Goal: Book appointment/travel/reservation

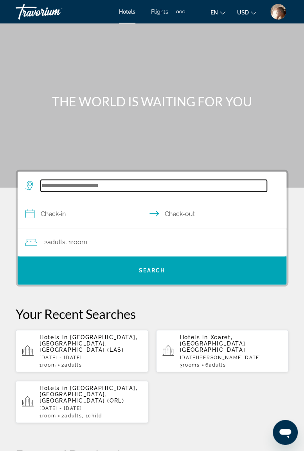
click at [94, 181] on input "Search hotel destination" at bounding box center [154, 186] width 226 height 12
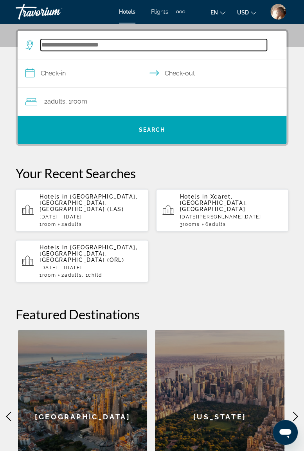
scroll to position [144, 0]
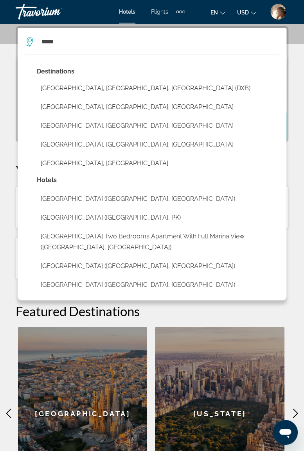
click at [107, 88] on button "Dubai, Dubai Emirate, United Arab Emirates (DXB)" at bounding box center [158, 88] width 242 height 15
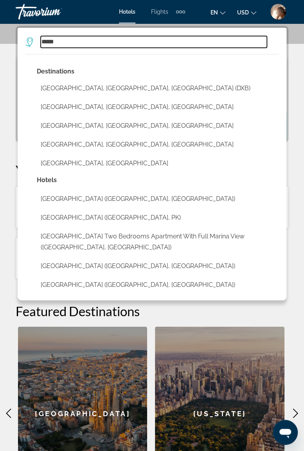
type input "**********"
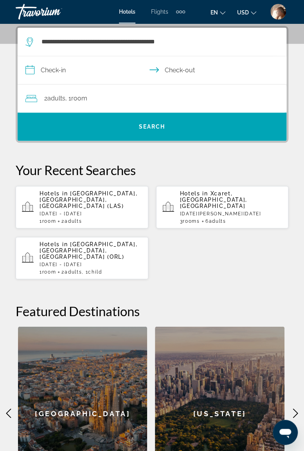
click at [107, 70] on input "**********" at bounding box center [154, 71] width 272 height 30
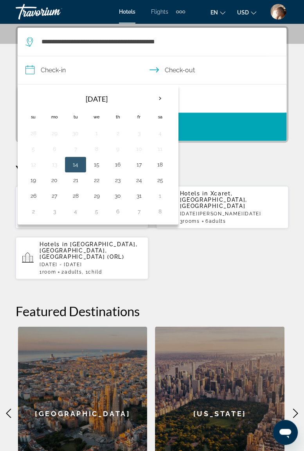
click at [161, 99] on th "Next month" at bounding box center [159, 98] width 21 height 17
click at [157, 98] on th "Next month" at bounding box center [159, 98] width 21 height 17
click at [77, 177] on button "23" at bounding box center [75, 180] width 13 height 11
click at [74, 196] on button "30" at bounding box center [75, 195] width 13 height 11
type input "**********"
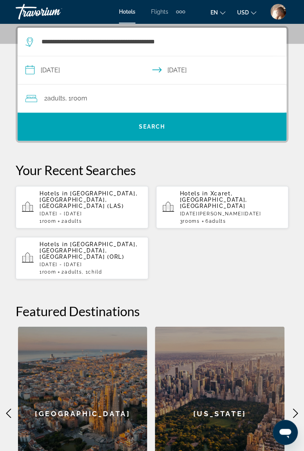
click at [131, 124] on span "Search" at bounding box center [152, 126] width 269 height 19
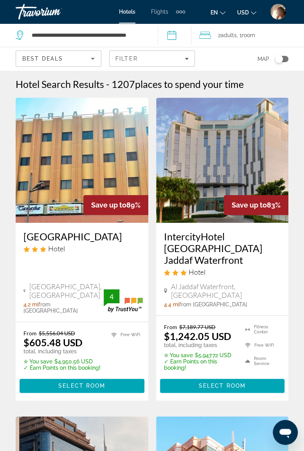
click at [54, 12] on div "Travorium" at bounding box center [55, 12] width 78 height 20
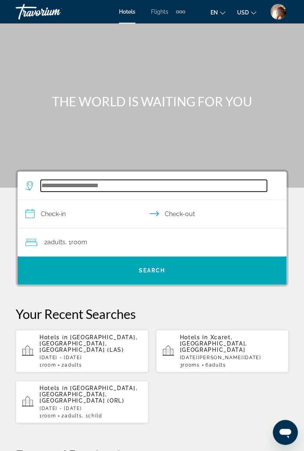
click at [124, 183] on input "Search hotel destination" at bounding box center [154, 186] width 226 height 12
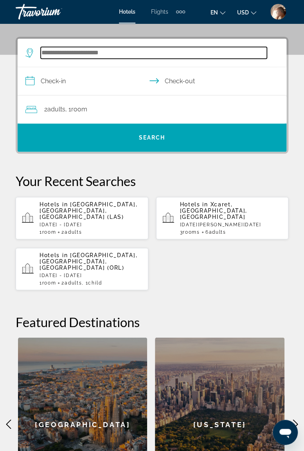
scroll to position [144, 0]
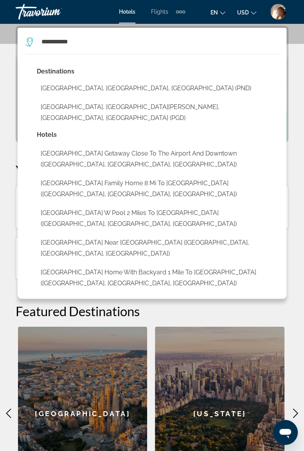
click at [109, 111] on button "Punta Gorda, Port Charlotte - Charlotte Harbor, FL, United States (PGD)" at bounding box center [158, 113] width 242 height 26
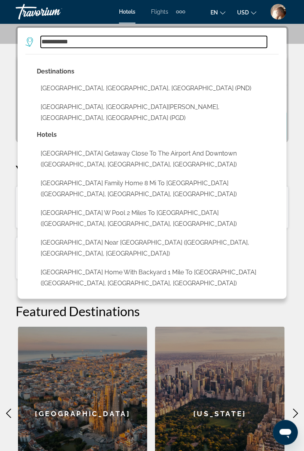
type input "**********"
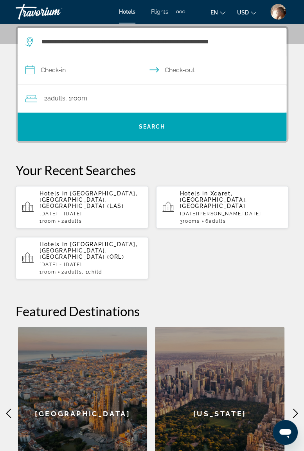
click at [96, 79] on input "**********" at bounding box center [154, 71] width 272 height 30
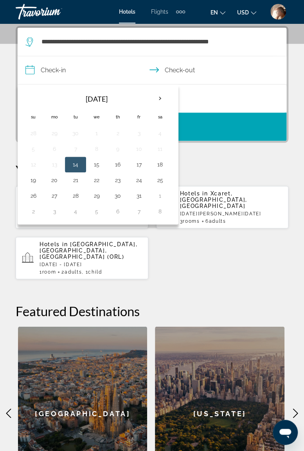
click at [138, 163] on button "17" at bounding box center [139, 164] width 13 height 11
click at [34, 178] on button "19" at bounding box center [33, 180] width 13 height 11
type input "**********"
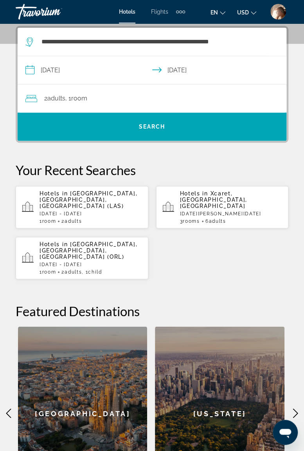
click at [161, 126] on span "Search" at bounding box center [152, 127] width 27 height 6
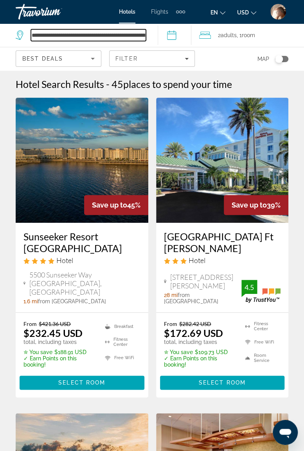
click at [146, 37] on input "**********" at bounding box center [88, 35] width 115 height 12
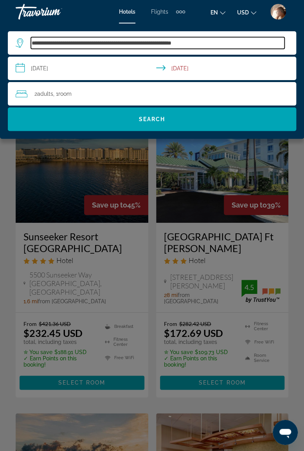
click at [216, 39] on input "**********" at bounding box center [157, 43] width 253 height 12
type input "*"
type input "*********"
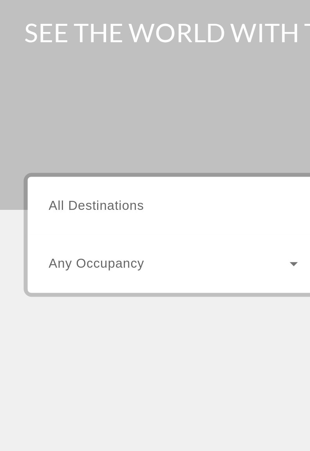
click at [146, 214] on icon "Search widget" at bounding box center [147, 214] width 4 height 2
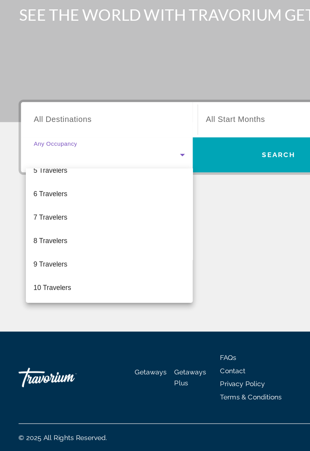
click at [82, 181] on div at bounding box center [155, 225] width 310 height 451
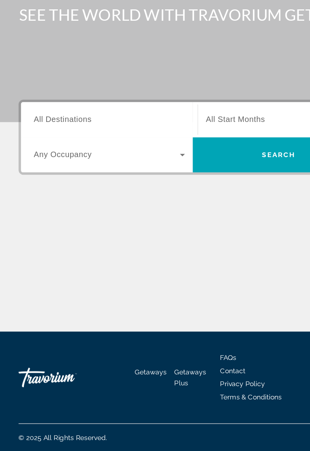
click at [34, 185] on span "All Destinations" at bounding box center [51, 185] width 46 height 7
click at [34, 185] on input "Destination All Destinations" at bounding box center [88, 185] width 121 height 9
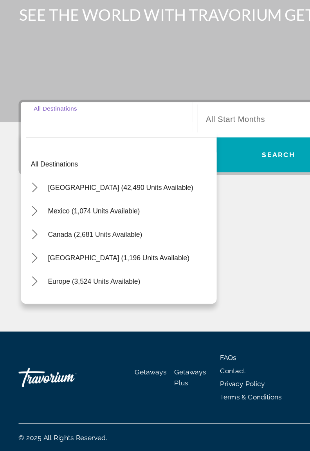
click at [67, 239] on span "[GEOGRAPHIC_DATA] (42,490 units available)" at bounding box center [97, 240] width 116 height 6
type input "**********"
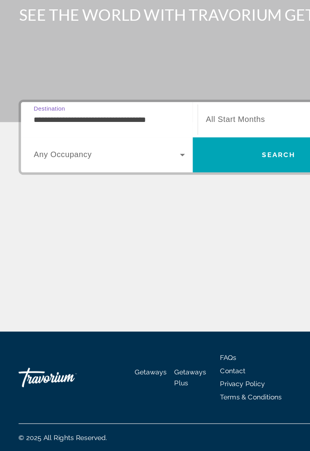
click at [194, 182] on span "All Start Months" at bounding box center [188, 185] width 47 height 7
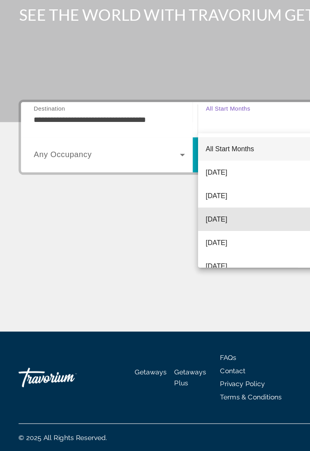
click at [183, 266] on span "[DATE]" at bounding box center [173, 265] width 17 height 9
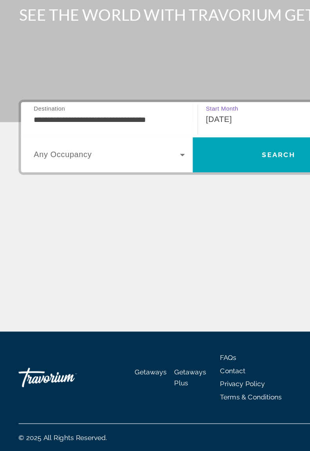
click at [145, 214] on icon "Search widget" at bounding box center [146, 213] width 9 height 9
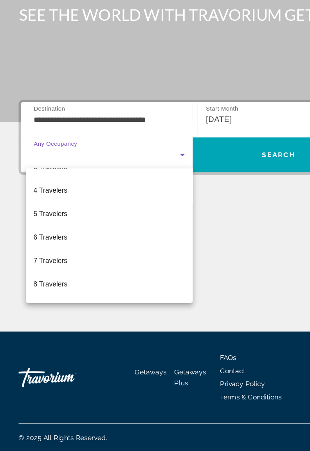
scroll to position [65, 0]
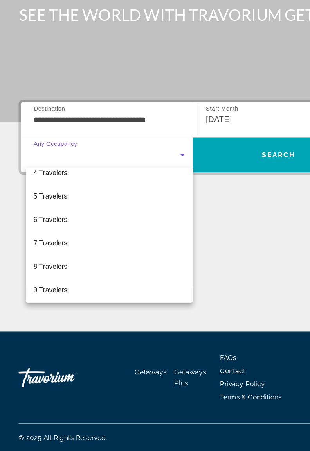
click at [51, 305] on span "8 Travelers" at bounding box center [41, 303] width 27 height 9
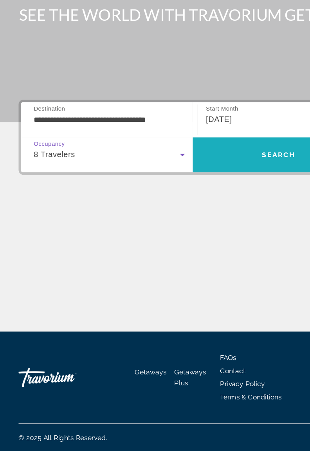
click at [207, 213] on span "Search" at bounding box center [223, 214] width 137 height 19
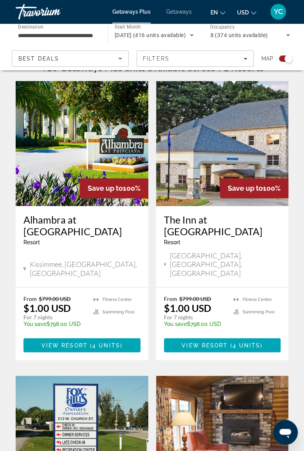
scroll to position [179, 0]
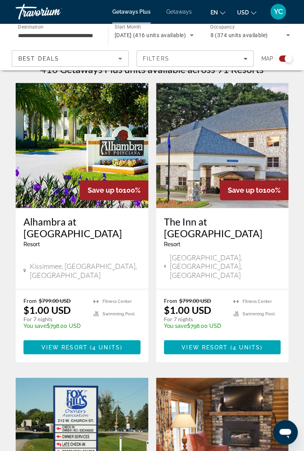
click at [106, 338] on span "Main content" at bounding box center [81, 347] width 117 height 19
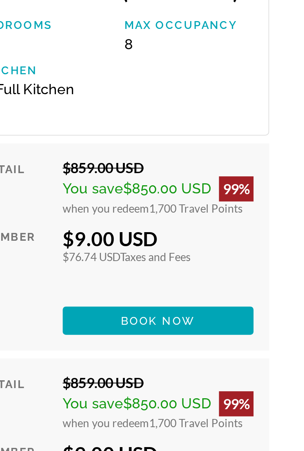
scroll to position [1785, 0]
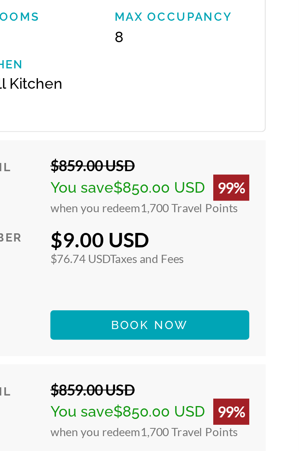
click at [251, 271] on span "Book now" at bounding box center [232, 270] width 37 height 6
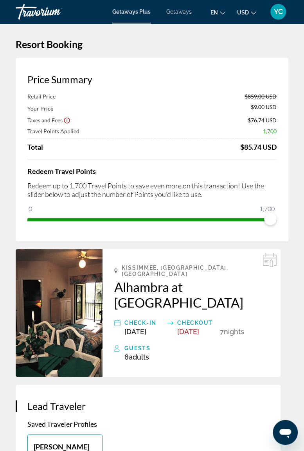
scroll to position [2, 0]
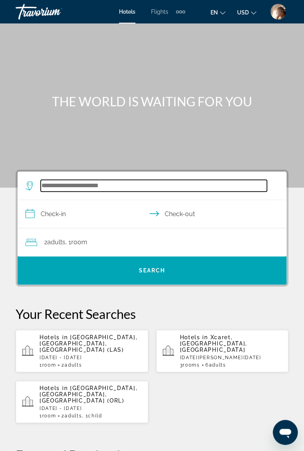
click at [100, 183] on input "Search hotel destination" at bounding box center [154, 186] width 226 height 12
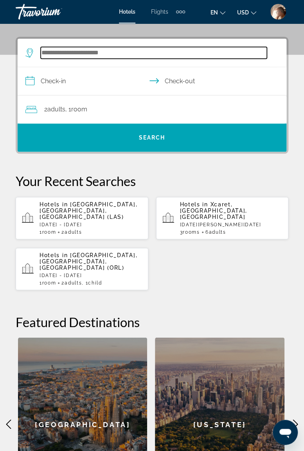
scroll to position [144, 0]
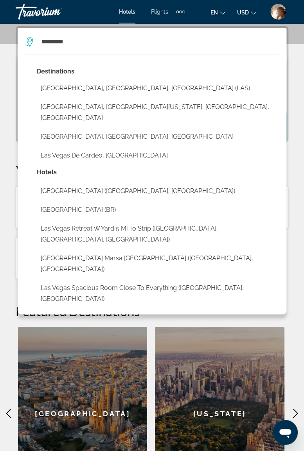
click at [97, 88] on button "Las Vegas, NV, United States (LAS)" at bounding box center [158, 88] width 242 height 15
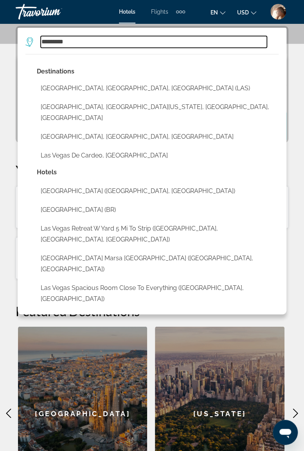
type input "**********"
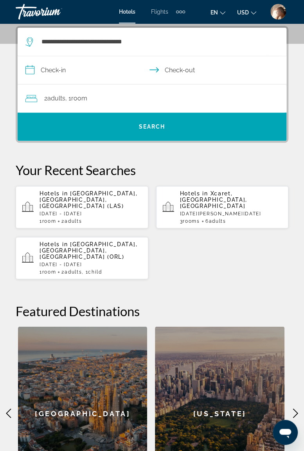
click at [80, 72] on input "**********" at bounding box center [154, 71] width 272 height 30
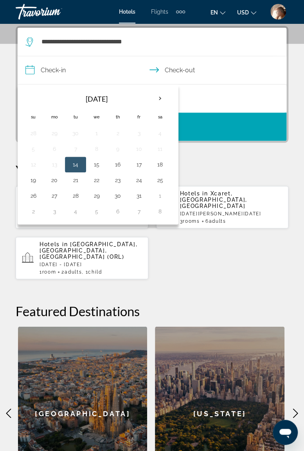
click at [34, 193] on button "26" at bounding box center [33, 195] width 13 height 11
click at [117, 193] on button "30" at bounding box center [117, 195] width 13 height 11
type input "**********"
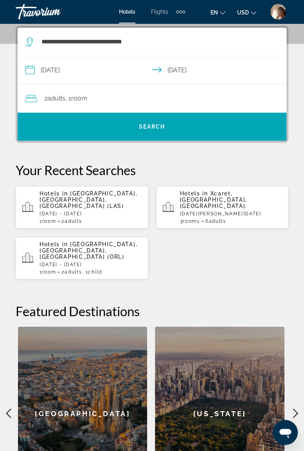
click at [146, 126] on span "Search" at bounding box center [152, 127] width 27 height 6
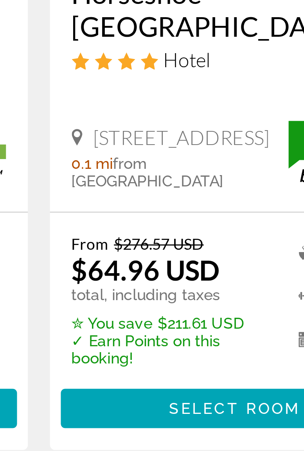
scroll to position [92, 0]
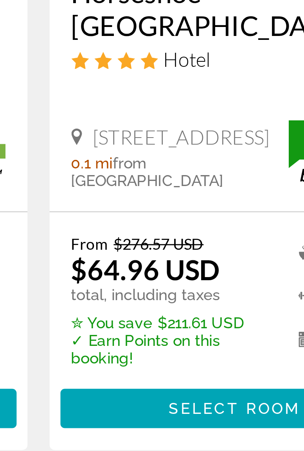
click at [210, 290] on span "Select Room" at bounding box center [222, 293] width 47 height 6
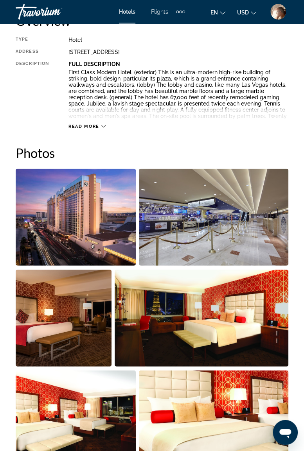
scroll to position [421, 0]
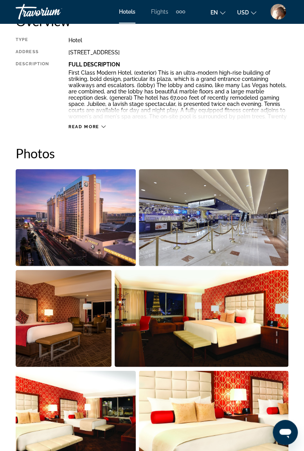
click at [95, 207] on img "Open full-screen image slider" at bounding box center [76, 217] width 120 height 97
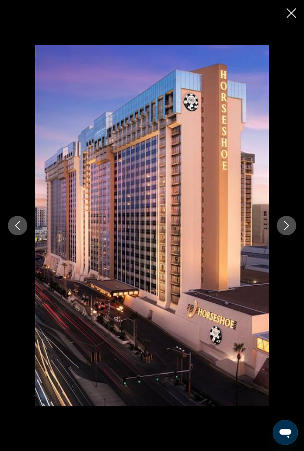
click at [284, 228] on icon "Next image" at bounding box center [286, 225] width 9 height 9
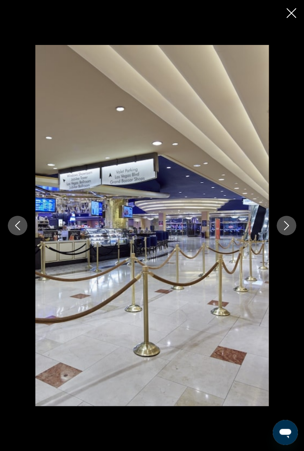
click at [283, 228] on icon "Next image" at bounding box center [286, 225] width 9 height 9
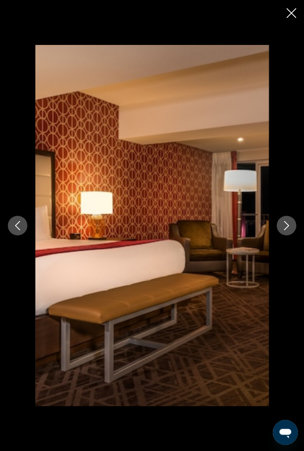
click at [286, 228] on icon "Next image" at bounding box center [286, 225] width 9 height 9
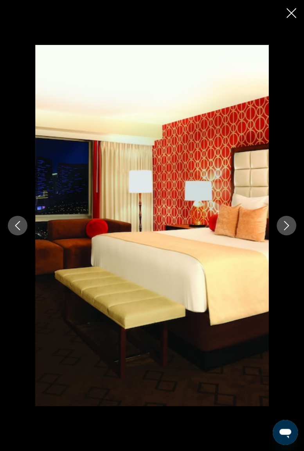
click at [290, 17] on icon "Close slideshow" at bounding box center [291, 13] width 10 height 10
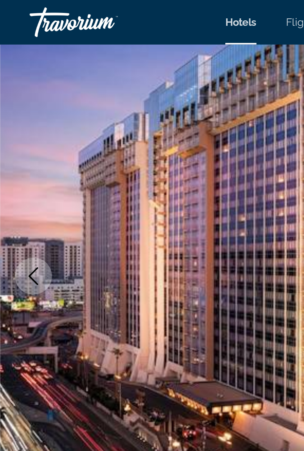
scroll to position [0, 0]
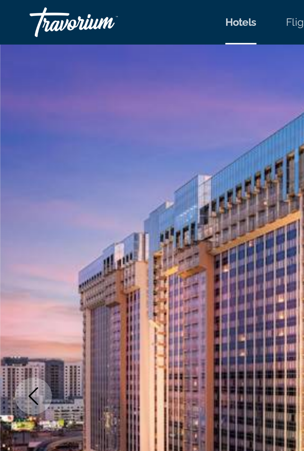
click at [42, 8] on div "Travorium" at bounding box center [55, 12] width 78 height 20
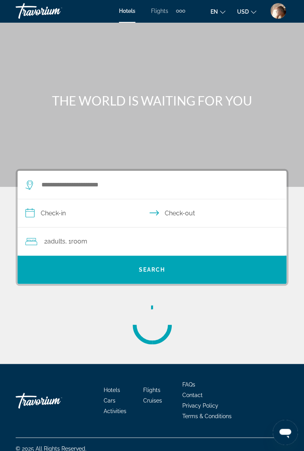
scroll to position [4, 0]
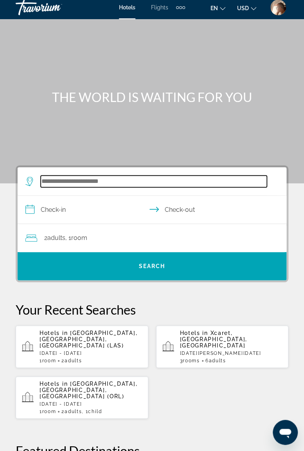
click at [108, 181] on input "Search hotel destination" at bounding box center [154, 182] width 226 height 12
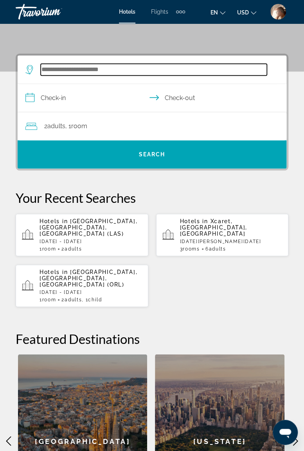
scroll to position [144, 0]
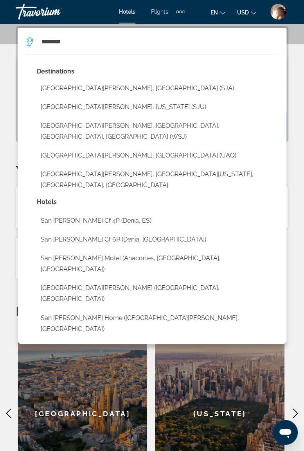
click at [105, 108] on button "San Juan, Puerto Rico (SJU)" at bounding box center [158, 107] width 242 height 15
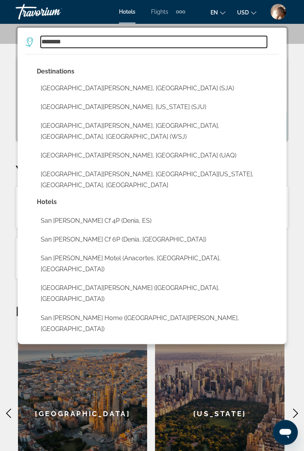
type input "**********"
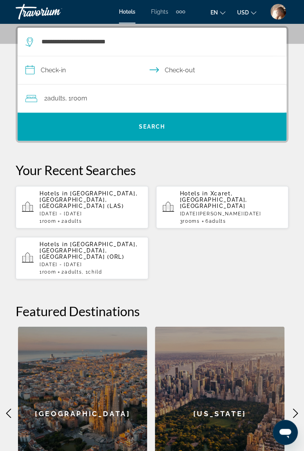
click at [102, 70] on input "**********" at bounding box center [154, 71] width 272 height 30
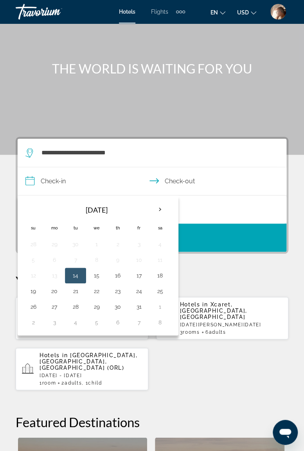
scroll to position [28, 0]
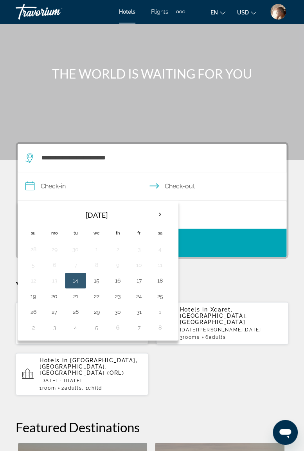
click at [156, 212] on th "Next month" at bounding box center [159, 214] width 21 height 17
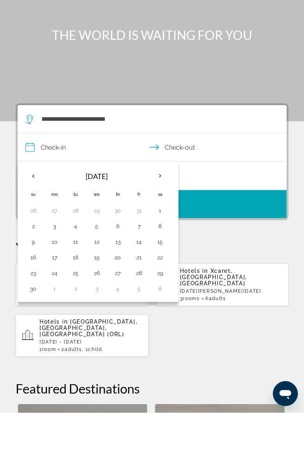
click at [97, 311] on button "26" at bounding box center [96, 312] width 13 height 11
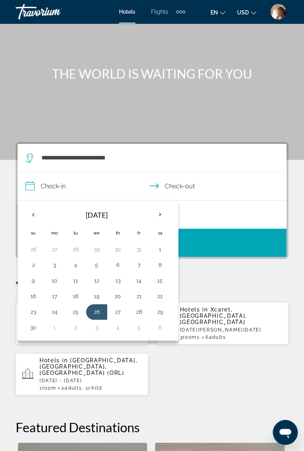
click at [38, 324] on button "30" at bounding box center [33, 327] width 13 height 11
type input "**********"
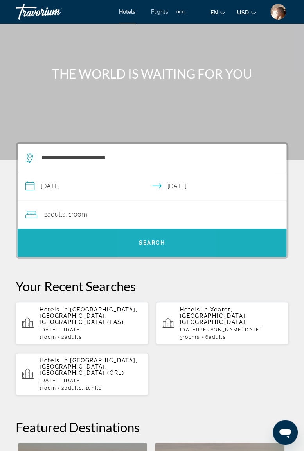
click at [167, 242] on span "Search" at bounding box center [152, 243] width 269 height 19
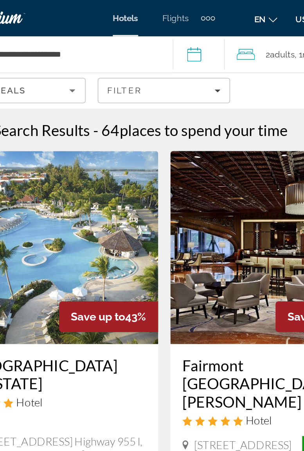
click at [176, 36] on input "**********" at bounding box center [176, 36] width 37 height 26
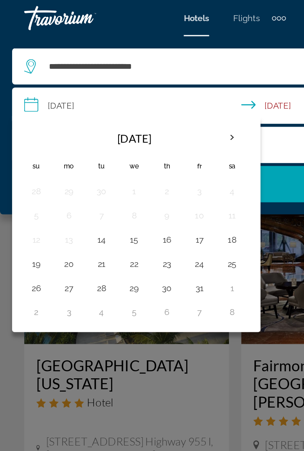
click at [147, 88] on th "Next month" at bounding box center [150, 89] width 21 height 17
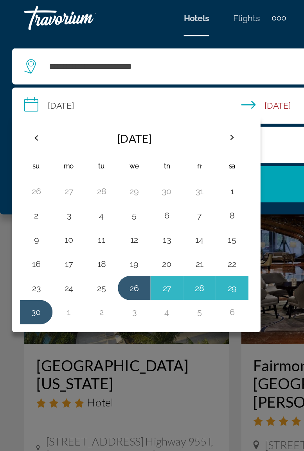
click at [151, 230] on div "Main content" at bounding box center [152, 225] width 304 height 451
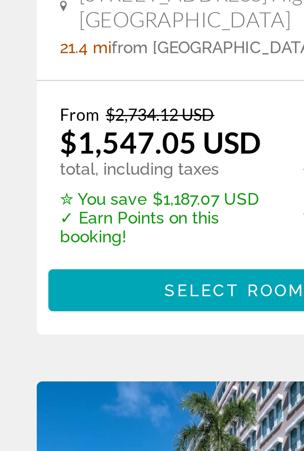
scroll to position [41, 0]
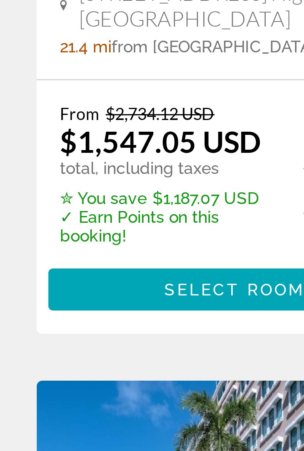
click at [76, 341] on span "Select Room" at bounding box center [81, 344] width 47 height 6
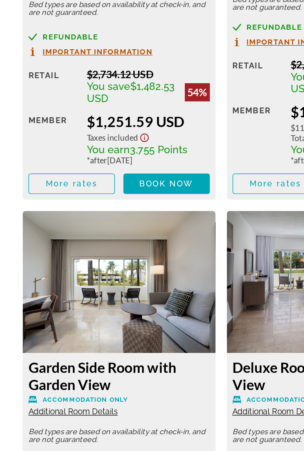
scroll to position [1448, 0]
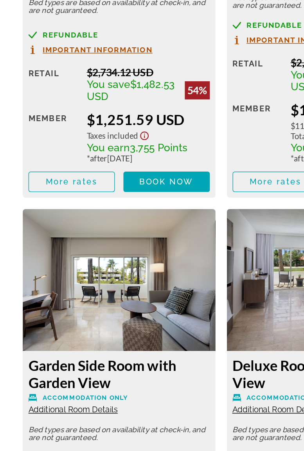
click at [122, 264] on span "Book now" at bounding box center [114, 265] width 37 height 6
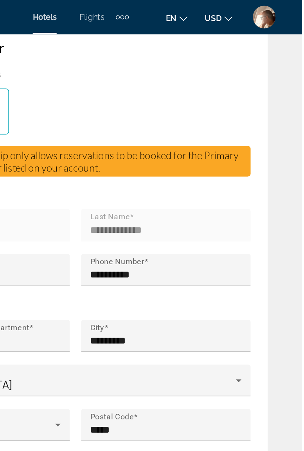
click at [278, 152] on div "**********" at bounding box center [148, 177] width 265 height 332
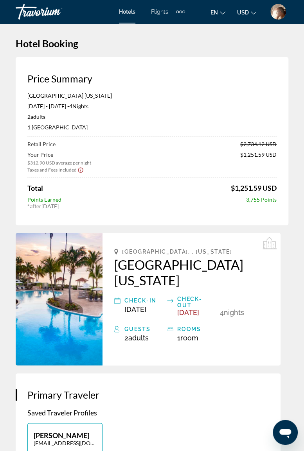
scroll to position [14, 0]
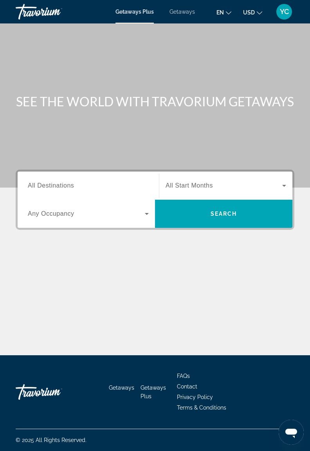
click at [93, 182] on input "Destination All Destinations" at bounding box center [88, 185] width 121 height 9
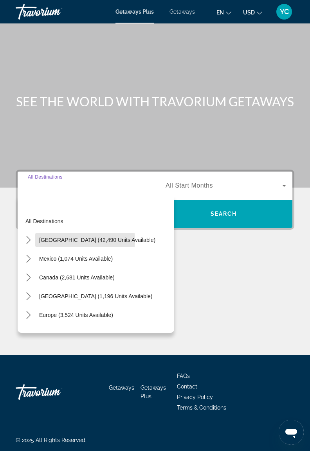
click at [71, 240] on span "[GEOGRAPHIC_DATA] (42,490 units available)" at bounding box center [97, 240] width 116 height 6
type input "**********"
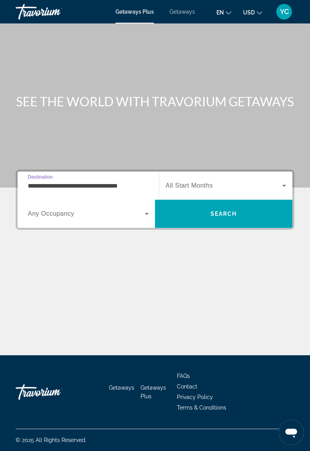
click at [212, 185] on span "All Start Months" at bounding box center [188, 185] width 47 height 7
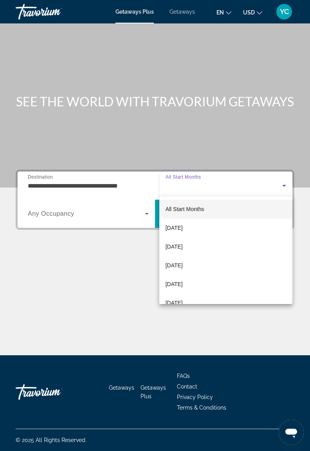
click at [183, 266] on span "[DATE]" at bounding box center [173, 265] width 17 height 9
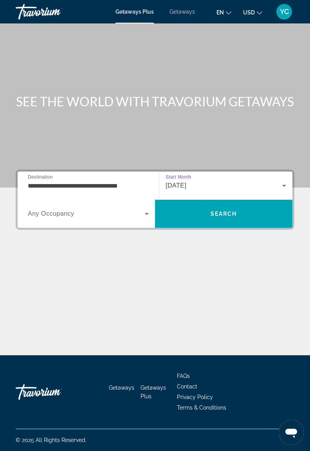
click at [146, 214] on icon "Search widget" at bounding box center [147, 214] width 4 height 2
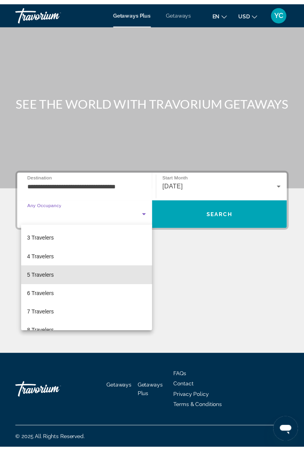
scroll to position [68, 0]
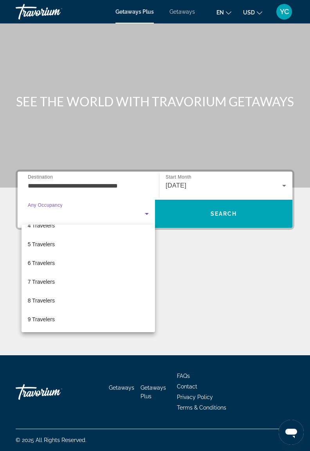
click at [62, 304] on mat-option "8 Travelers" at bounding box center [88, 300] width 133 height 19
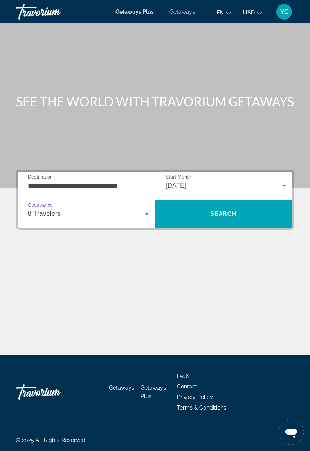
click at [212, 215] on span "Search" at bounding box center [223, 214] width 27 height 6
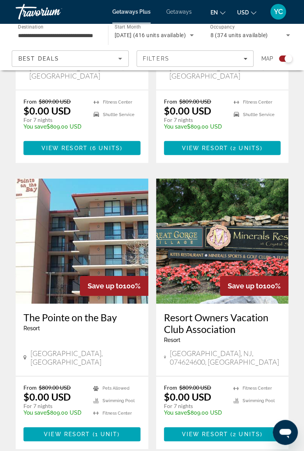
scroll to position [1541, 0]
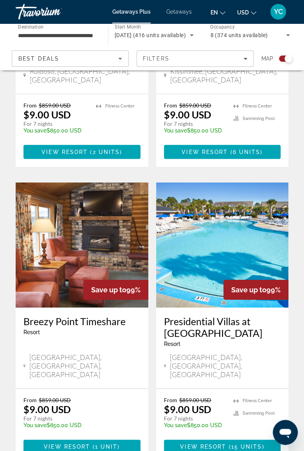
scroll to position [1547, 0]
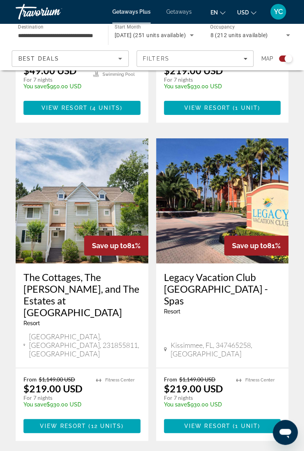
scroll to position [1615, 0]
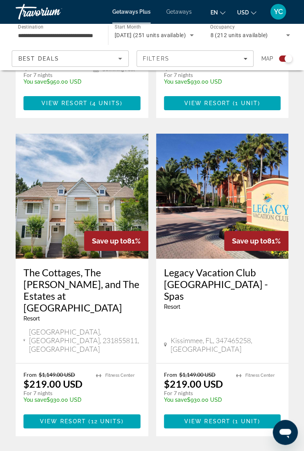
click at [178, 451] on span "4" at bounding box center [180, 460] width 4 height 9
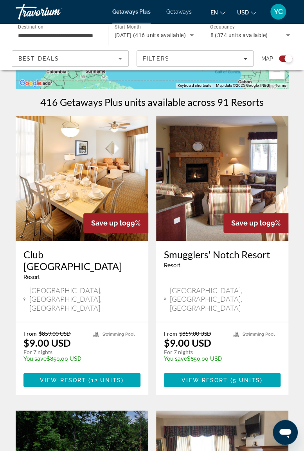
scroll to position [145, 0]
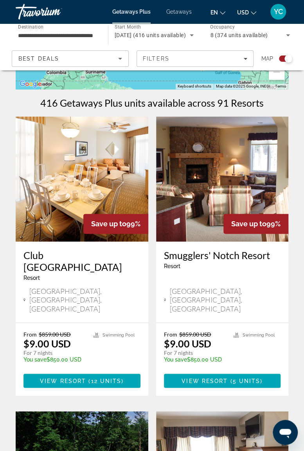
click at [115, 174] on img "Main content" at bounding box center [82, 179] width 133 height 125
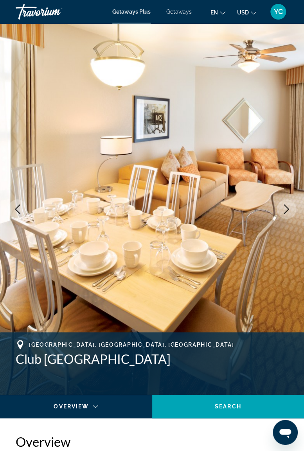
click at [284, 205] on icon "Next image" at bounding box center [286, 209] width 5 height 9
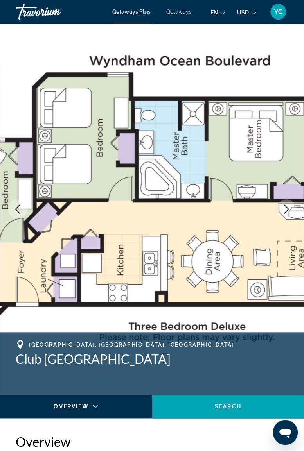
click at [287, 208] on icon "Next image" at bounding box center [286, 209] width 5 height 9
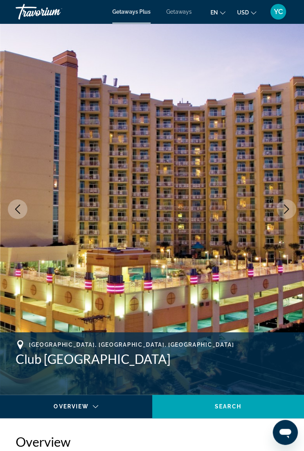
click at [289, 208] on icon "Next image" at bounding box center [286, 209] width 9 height 9
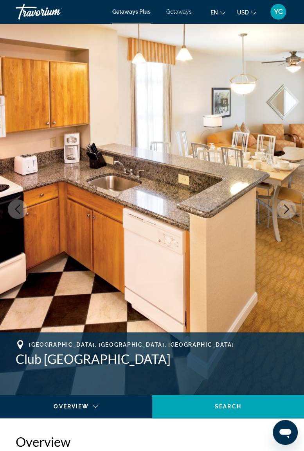
click at [16, 210] on icon "Previous image" at bounding box center [17, 209] width 5 height 9
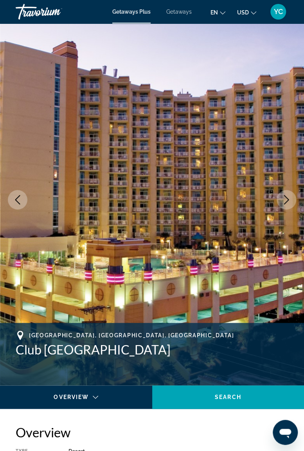
scroll to position [9, 0]
click at [288, 199] on icon "Next image" at bounding box center [286, 199] width 5 height 9
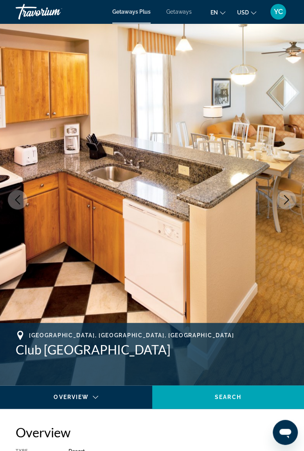
click at [285, 205] on button "Next image" at bounding box center [287, 200] width 20 height 20
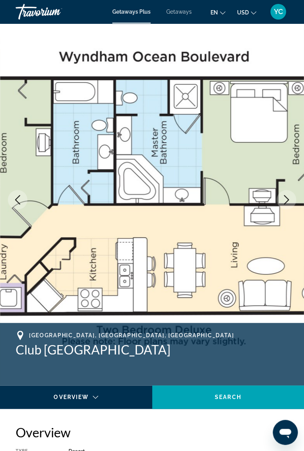
click at [288, 205] on button "Next image" at bounding box center [287, 200] width 20 height 20
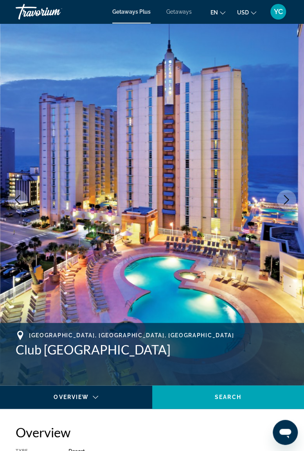
click at [291, 207] on button "Next image" at bounding box center [287, 200] width 20 height 20
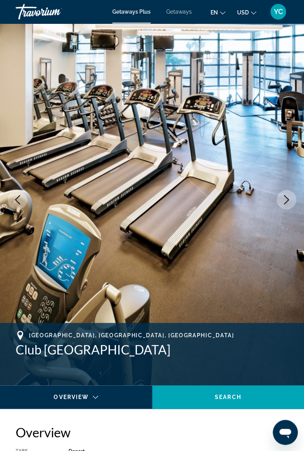
click at [19, 197] on icon "Previous image" at bounding box center [17, 199] width 9 height 9
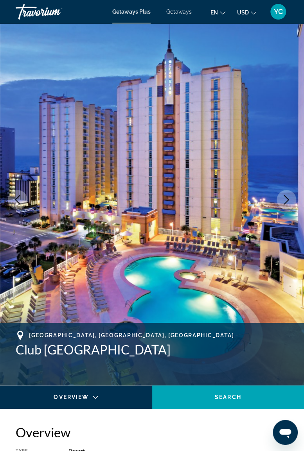
click at [289, 198] on icon "Next image" at bounding box center [286, 199] width 9 height 9
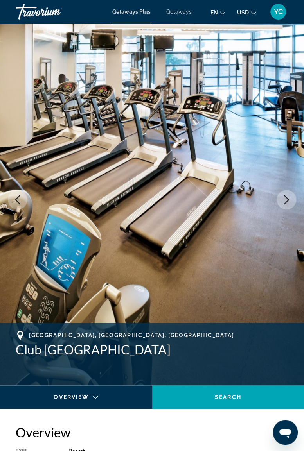
click at [293, 199] on button "Next image" at bounding box center [287, 200] width 20 height 20
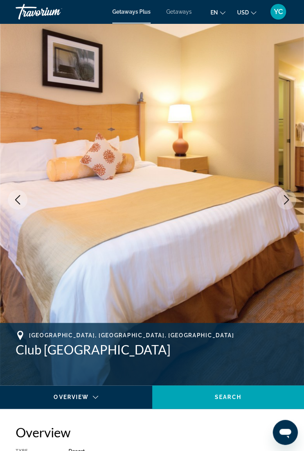
click at [292, 206] on button "Next image" at bounding box center [287, 200] width 20 height 20
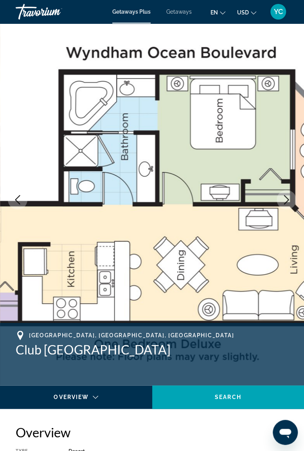
click at [293, 206] on button "Next image" at bounding box center [287, 200] width 20 height 20
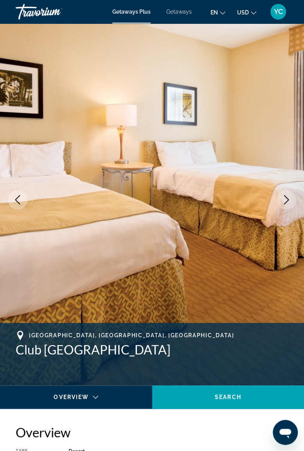
click at [285, 210] on img "Main content" at bounding box center [152, 200] width 304 height 372
click at [290, 206] on button "Next image" at bounding box center [287, 200] width 20 height 20
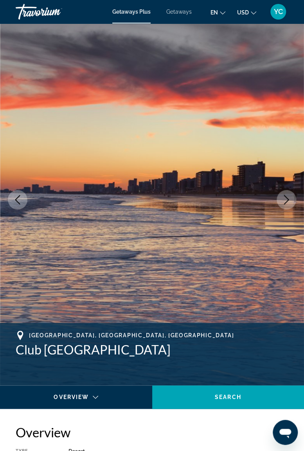
click at [282, 201] on icon "Next image" at bounding box center [286, 199] width 9 height 9
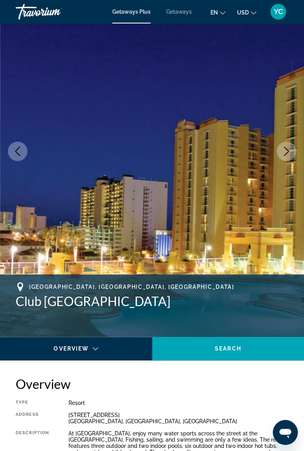
scroll to position [0, 0]
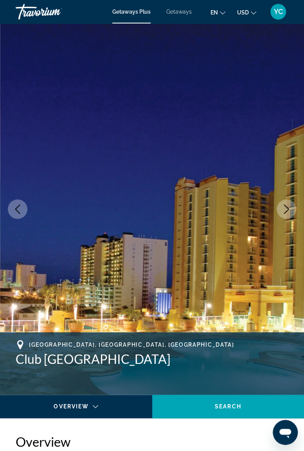
click at [287, 208] on icon "Next image" at bounding box center [286, 209] width 5 height 9
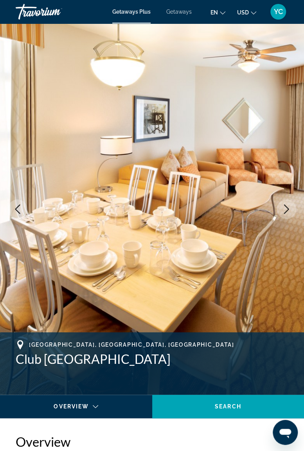
click at [289, 210] on icon "Next image" at bounding box center [286, 209] width 9 height 9
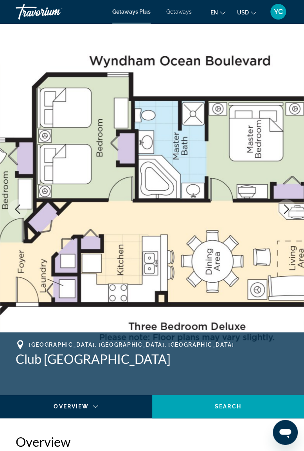
click at [285, 208] on icon "Next image" at bounding box center [286, 209] width 9 height 9
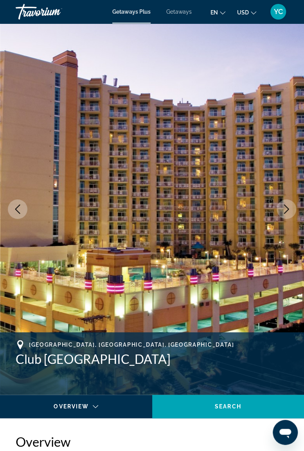
click at [287, 213] on icon "Next image" at bounding box center [286, 209] width 9 height 9
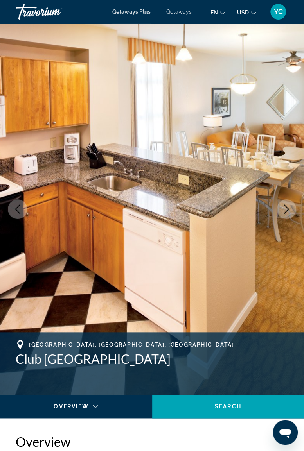
click at [286, 210] on icon "Next image" at bounding box center [286, 209] width 9 height 9
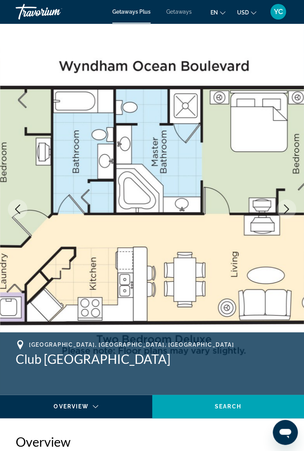
click at [286, 209] on icon "Next image" at bounding box center [286, 209] width 9 height 9
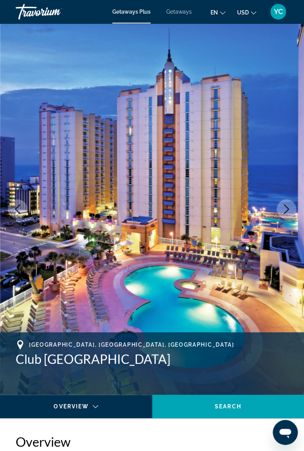
click at [287, 210] on icon "Next image" at bounding box center [286, 209] width 5 height 9
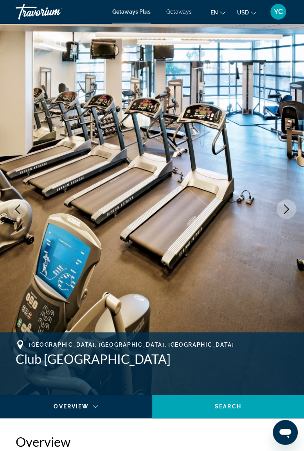
click at [285, 210] on icon "Next image" at bounding box center [286, 209] width 9 height 9
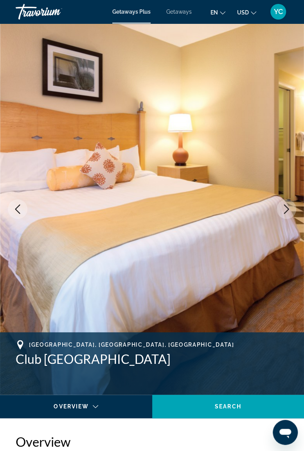
click at [275, 216] on img "Main content" at bounding box center [152, 209] width 304 height 372
click at [284, 212] on icon "Next image" at bounding box center [286, 209] width 9 height 9
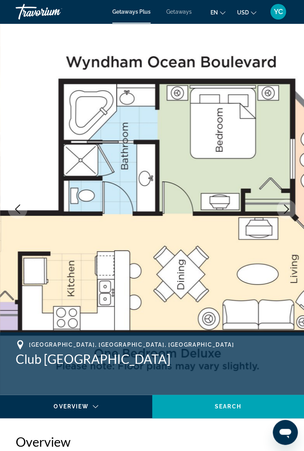
click at [280, 214] on button "Next image" at bounding box center [287, 209] width 20 height 20
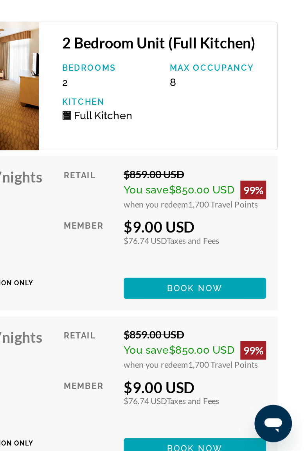
scroll to position [1727, 0]
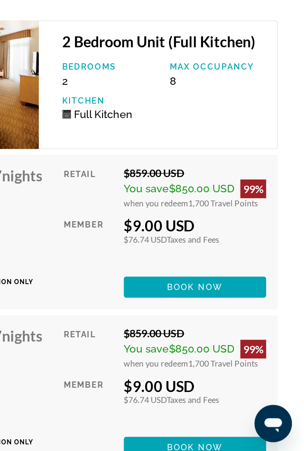
click at [243, 345] on span "Book now" at bounding box center [232, 341] width 37 height 6
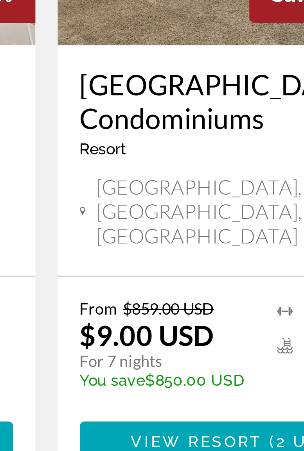
scroll to position [395, 0]
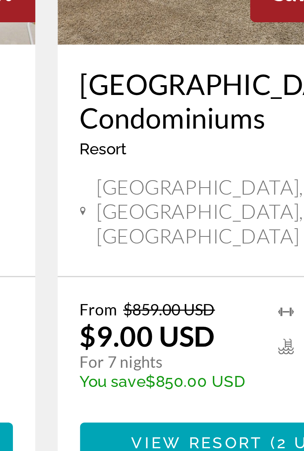
click at [203, 423] on span "View Resort" at bounding box center [205, 426] width 46 height 6
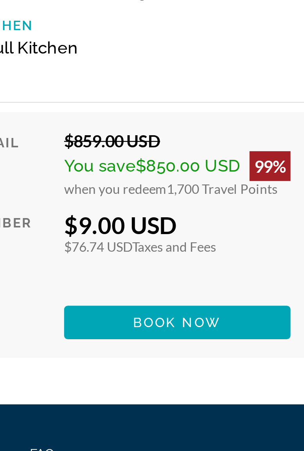
scroll to position [1616, 0]
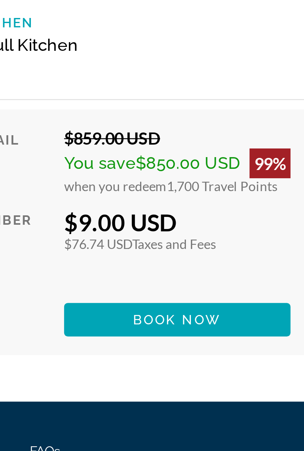
click at [243, 321] on span "Book now" at bounding box center [232, 321] width 37 height 6
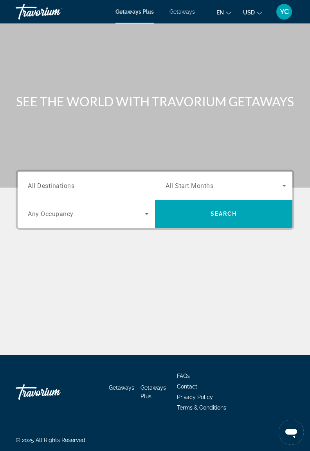
click at [181, 13] on span "Getaways" at bounding box center [181, 12] width 25 height 6
click at [134, 9] on span "Getaways Plus" at bounding box center [134, 12] width 38 height 6
click at [61, 186] on span "All Destinations" at bounding box center [51, 185] width 47 height 7
click at [61, 186] on input "Destination All Destinations" at bounding box center [88, 185] width 121 height 9
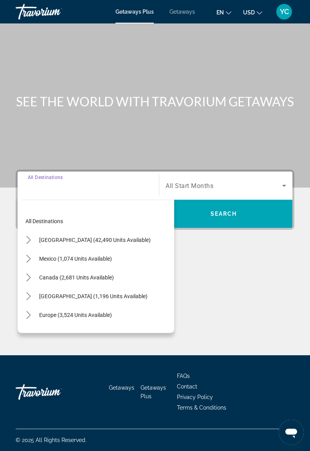
click at [27, 239] on icon "Toggle United States (42,490 units available) submenu" at bounding box center [29, 240] width 8 height 8
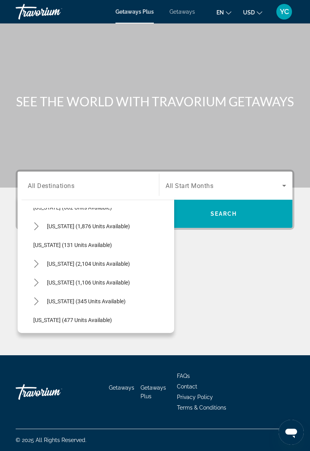
scroll to position [577, 0]
click at [37, 282] on icon "Toggle Tennessee (1,106 units available) submenu" at bounding box center [36, 282] width 4 height 8
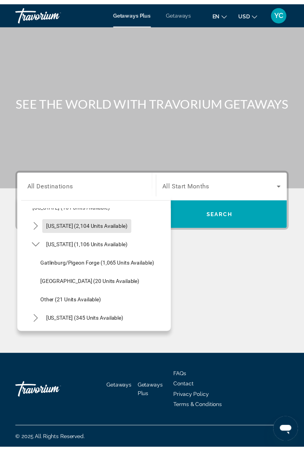
scroll to position [616, 0]
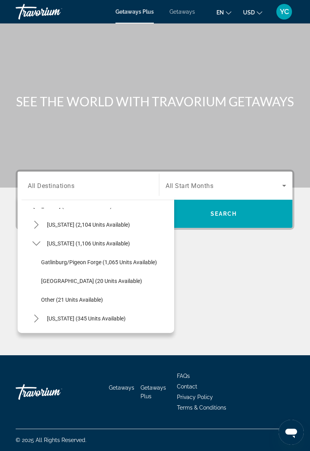
click at [76, 263] on span "Gatlinburg/Pigeon Forge (1,065 units available)" at bounding box center [99, 262] width 116 height 6
type input "**********"
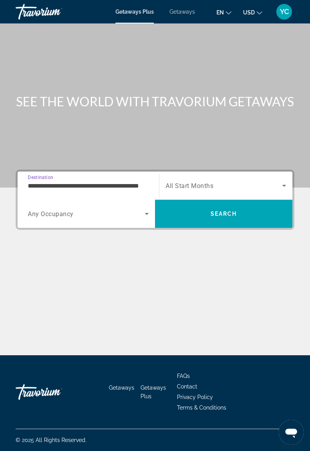
click at [196, 185] on span "All Start Months" at bounding box center [189, 185] width 48 height 7
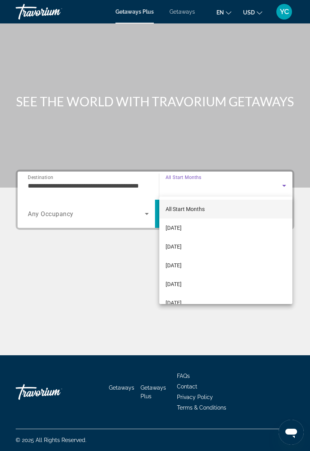
click at [181, 264] on span "[DATE]" at bounding box center [173, 265] width 16 height 9
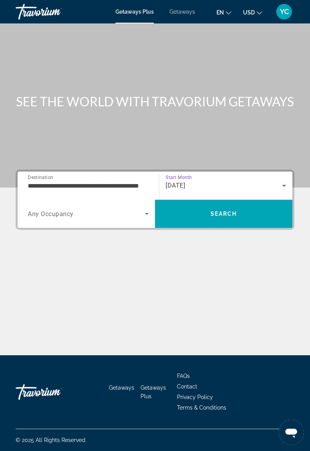
click at [146, 214] on icon "Search widget" at bounding box center [147, 214] width 4 height 2
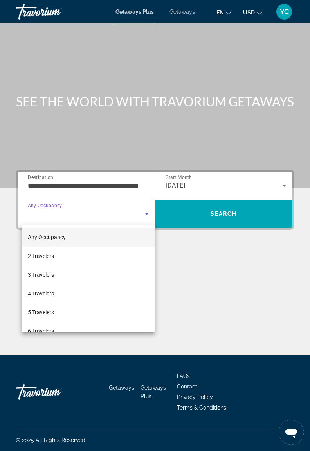
click at [54, 314] on span "5 Travelers" at bounding box center [41, 312] width 26 height 9
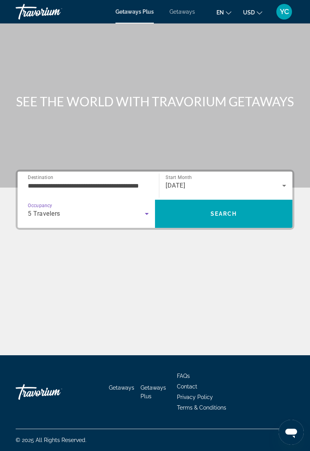
click at [212, 212] on span "Search" at bounding box center [223, 214] width 27 height 6
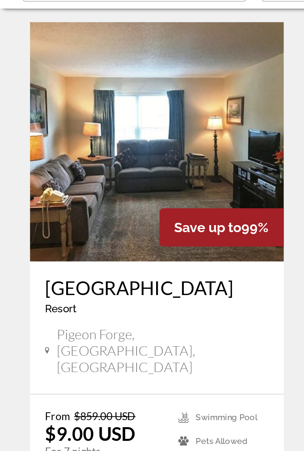
scroll to position [480, 0]
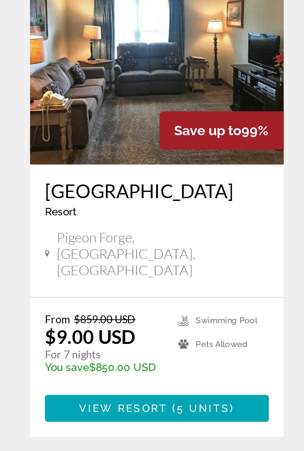
click at [84, 327] on span "View Resort" at bounding box center [64, 330] width 46 height 6
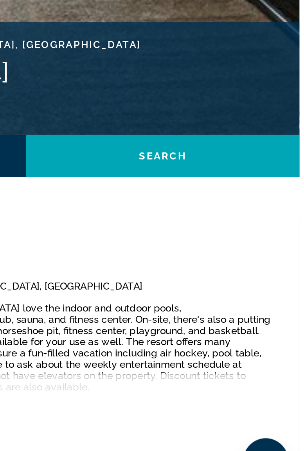
scroll to position [132, 0]
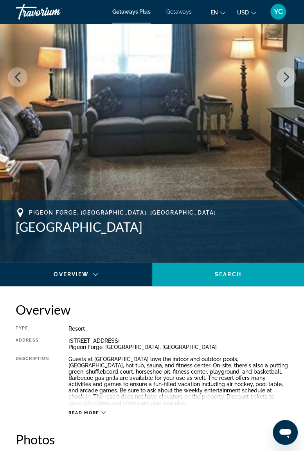
click at [287, 76] on icon "Next image" at bounding box center [286, 76] width 9 height 9
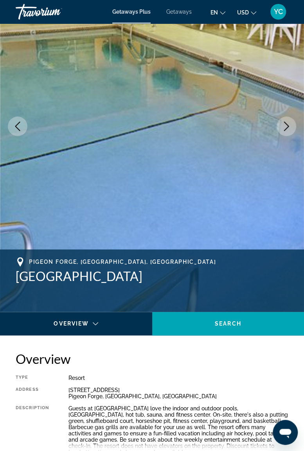
scroll to position [0, 0]
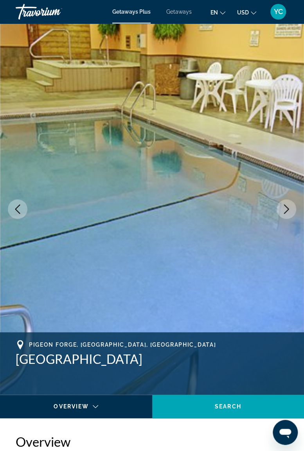
click at [284, 211] on icon "Next image" at bounding box center [286, 209] width 9 height 9
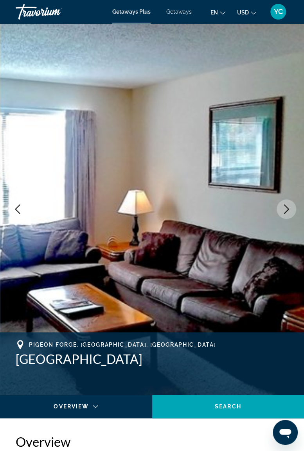
click at [286, 212] on icon "Next image" at bounding box center [286, 209] width 5 height 9
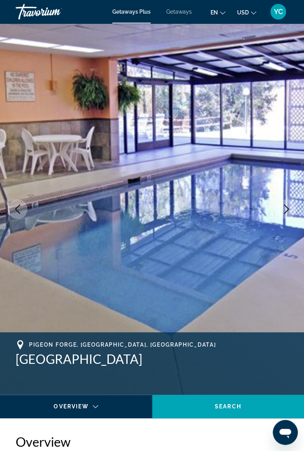
click at [291, 206] on icon "Next image" at bounding box center [286, 209] width 9 height 9
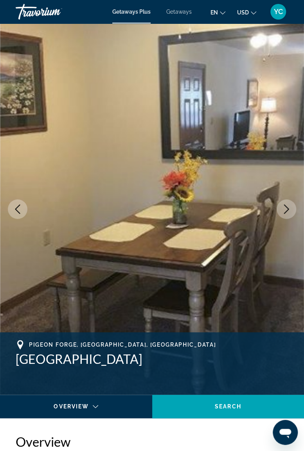
click at [291, 207] on button "Next image" at bounding box center [287, 209] width 20 height 20
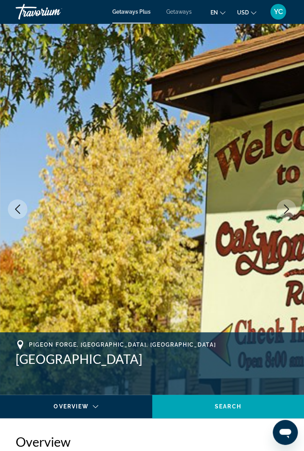
click at [282, 216] on button "Next image" at bounding box center [287, 209] width 20 height 20
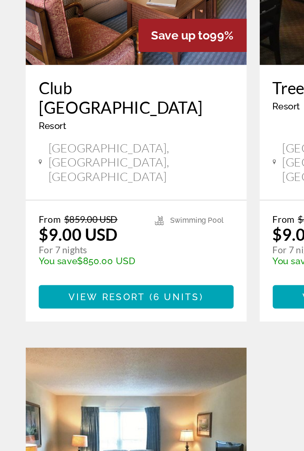
scroll to position [207, 0]
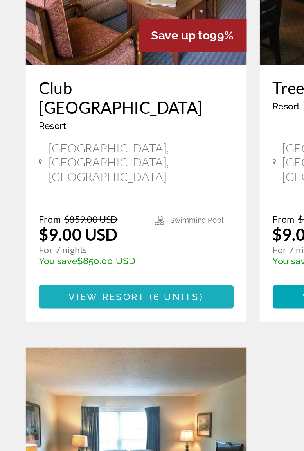
click at [88, 317] on span "Main content" at bounding box center [89, 320] width 2 height 6
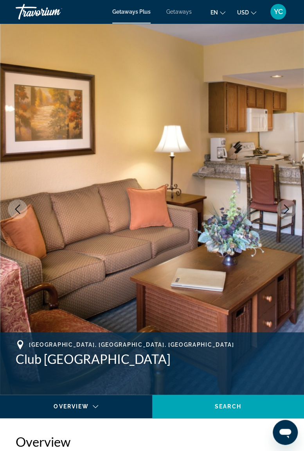
click at [282, 212] on icon "Next image" at bounding box center [286, 209] width 9 height 9
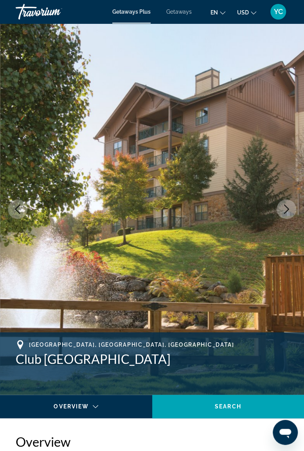
click at [281, 216] on button "Next image" at bounding box center [287, 209] width 20 height 20
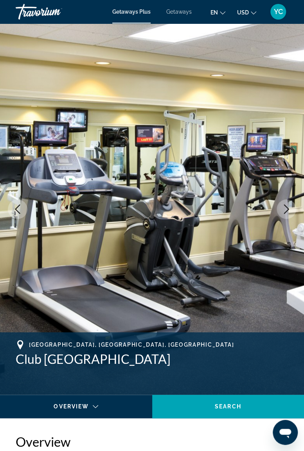
click at [282, 210] on icon "Next image" at bounding box center [286, 209] width 9 height 9
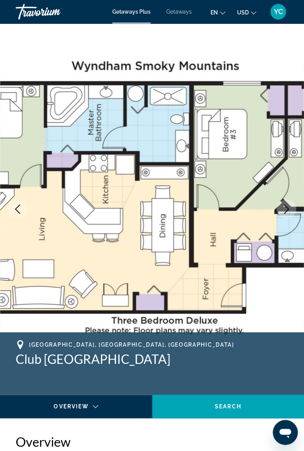
click at [287, 208] on icon "Next image" at bounding box center [286, 209] width 5 height 9
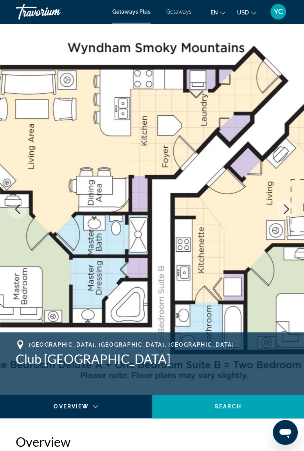
click at [290, 205] on icon "Next image" at bounding box center [286, 209] width 9 height 9
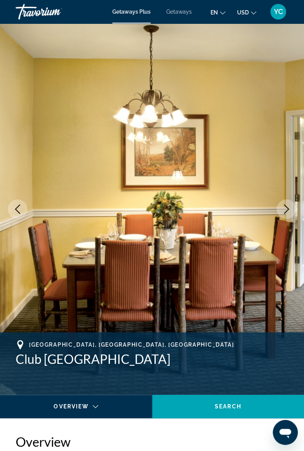
click at [289, 207] on icon "Next image" at bounding box center [286, 209] width 9 height 9
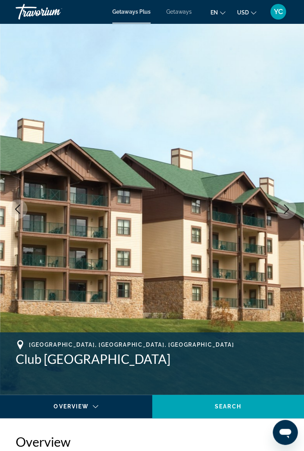
click at [284, 213] on icon "Next image" at bounding box center [286, 209] width 9 height 9
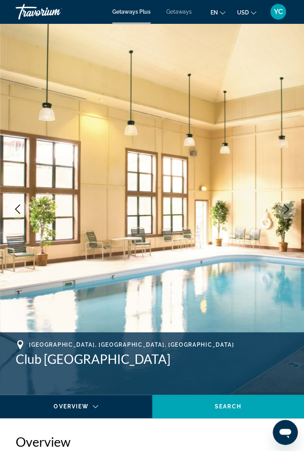
click at [287, 218] on button "Next image" at bounding box center [287, 209] width 20 height 20
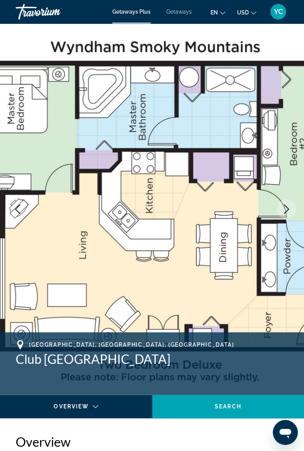
click at [286, 212] on icon "Next image" at bounding box center [286, 209] width 5 height 9
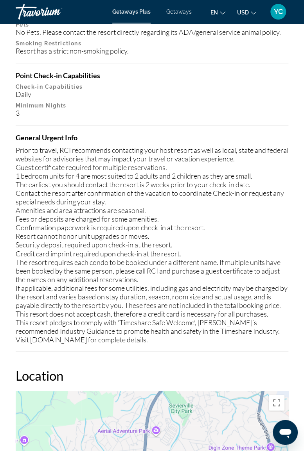
scroll to position [1109, 0]
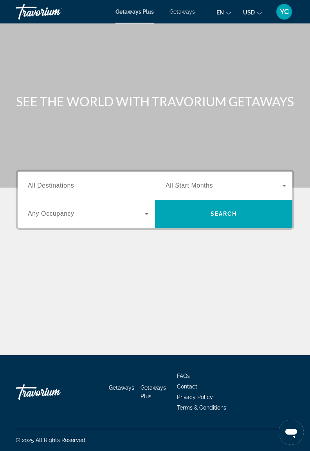
click at [61, 184] on span "All Destinations" at bounding box center [51, 185] width 46 height 7
click at [61, 184] on input "Destination All Destinations" at bounding box center [88, 185] width 121 height 9
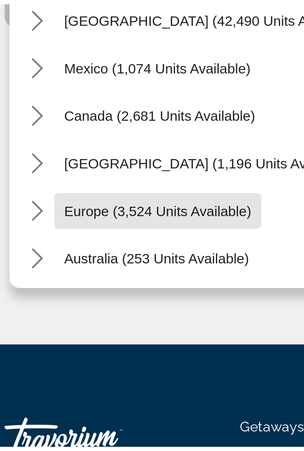
scroll to position [5, 0]
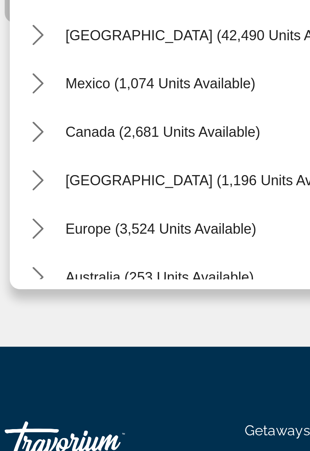
click at [49, 308] on span "Europe (3,524 units available)" at bounding box center [76, 310] width 74 height 6
type input "**********"
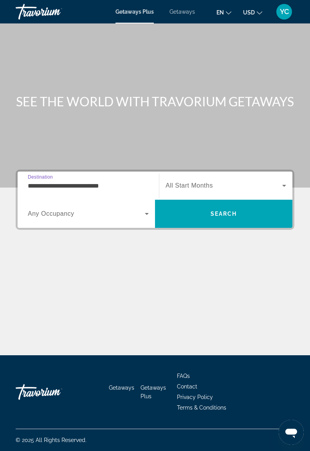
click at [191, 188] on span "All Start Months" at bounding box center [188, 185] width 47 height 7
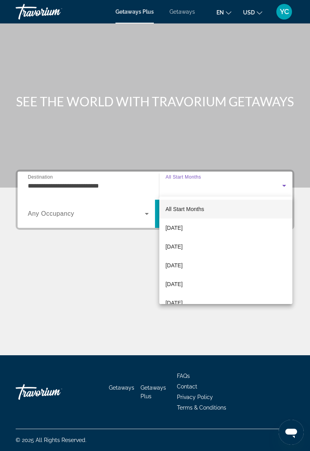
click at [183, 264] on span "[DATE]" at bounding box center [173, 265] width 17 height 9
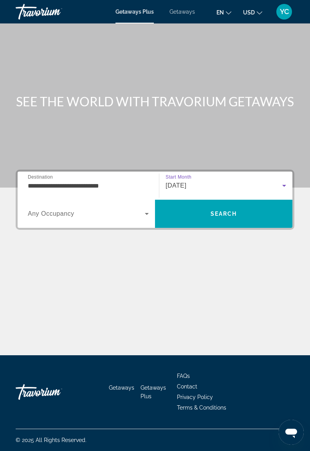
click at [146, 214] on icon "Search widget" at bounding box center [147, 214] width 4 height 2
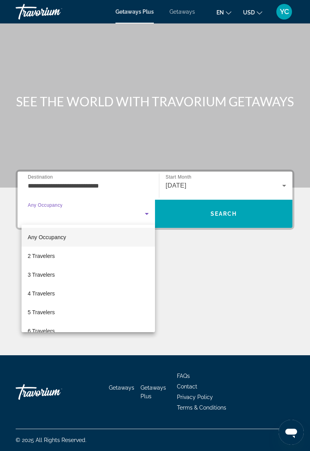
click at [61, 311] on mat-option "5 Travelers" at bounding box center [88, 312] width 133 height 19
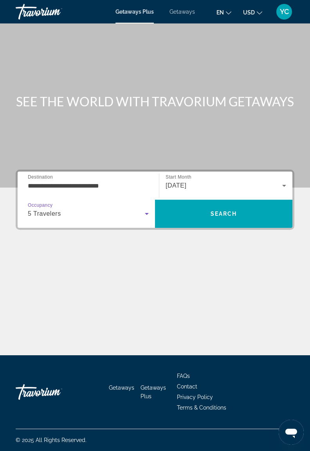
click at [227, 212] on span "Search" at bounding box center [223, 214] width 27 height 6
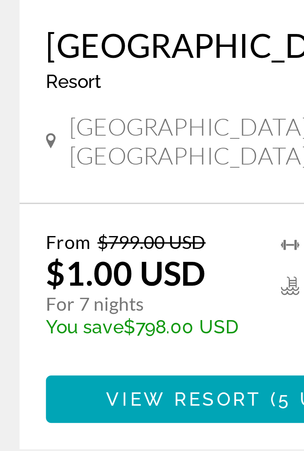
scroll to position [112, 0]
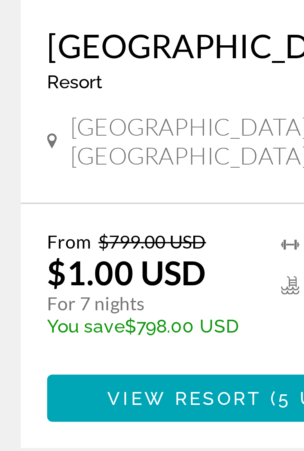
click at [66, 391] on span "View Resort" at bounding box center [64, 394] width 46 height 6
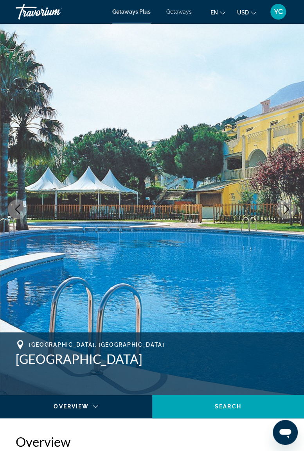
click at [286, 207] on icon "Next image" at bounding box center [286, 209] width 5 height 9
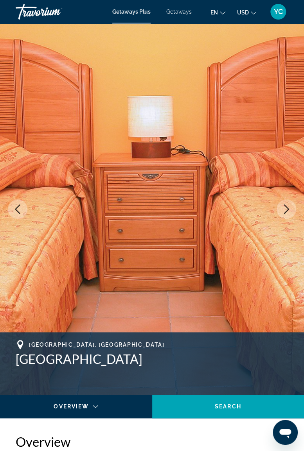
click at [284, 210] on icon "Next image" at bounding box center [286, 209] width 9 height 9
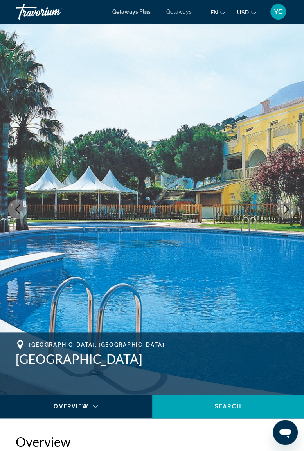
click at [282, 208] on icon "Next image" at bounding box center [286, 209] width 9 height 9
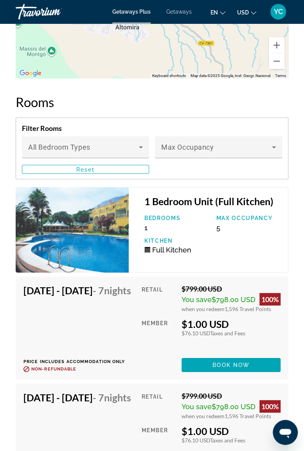
scroll to position [1407, 0]
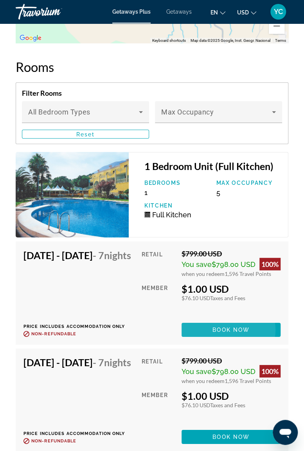
click at [241, 333] on span "Book now" at bounding box center [230, 330] width 37 height 6
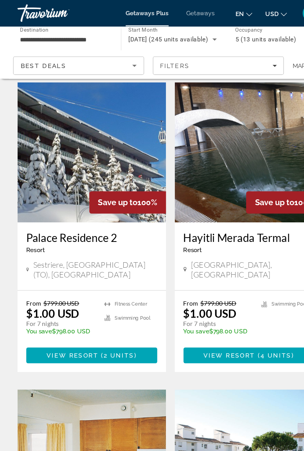
scroll to position [738, 0]
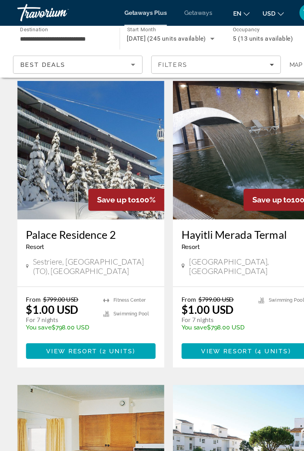
click at [103, 314] on span "2 units" at bounding box center [106, 317] width 27 height 6
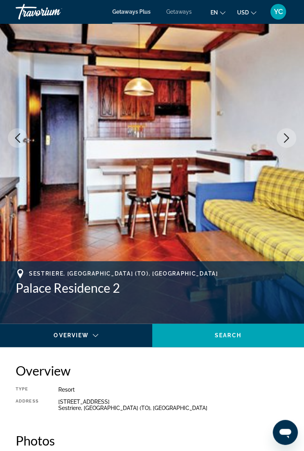
scroll to position [73, 0]
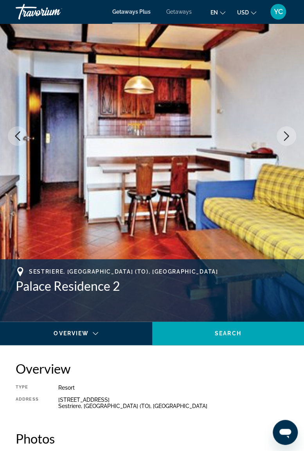
click at [284, 137] on icon "Next image" at bounding box center [286, 135] width 9 height 9
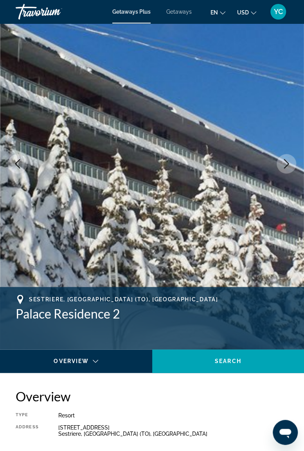
scroll to position [0, 0]
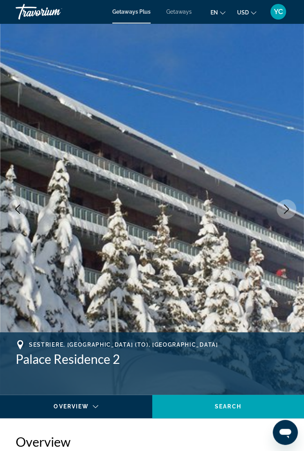
click at [284, 206] on icon "Next image" at bounding box center [286, 209] width 9 height 9
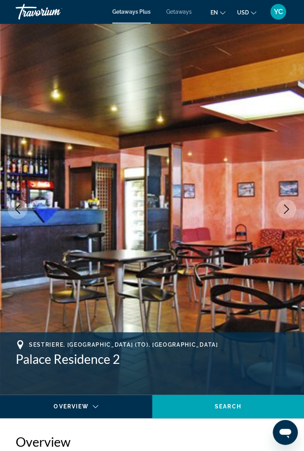
click at [284, 205] on icon "Next image" at bounding box center [286, 209] width 9 height 9
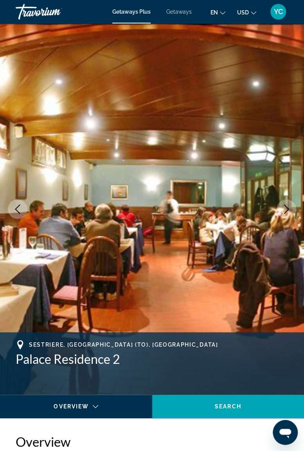
click at [286, 207] on icon "Next image" at bounding box center [286, 209] width 5 height 9
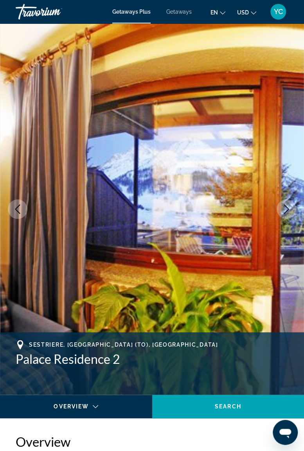
click at [289, 210] on icon "Next image" at bounding box center [286, 209] width 9 height 9
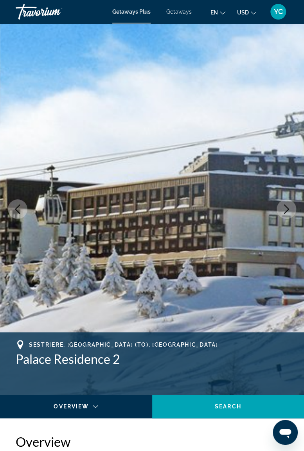
click at [42, 13] on div "Travorium" at bounding box center [55, 12] width 78 height 20
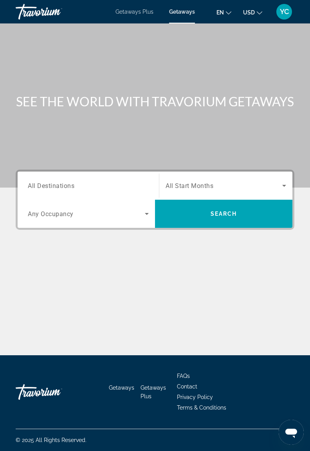
click at [67, 183] on span "All Destinations" at bounding box center [51, 185] width 47 height 7
click at [67, 183] on input "Destination All Destinations" at bounding box center [88, 185] width 121 height 9
